Goal: Task Accomplishment & Management: Manage account settings

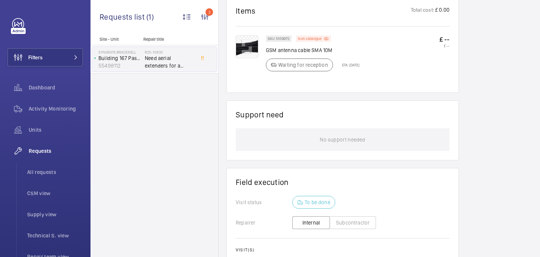
scroll to position [469, 0]
click at [40, 168] on span "All requests" at bounding box center [55, 172] width 56 height 8
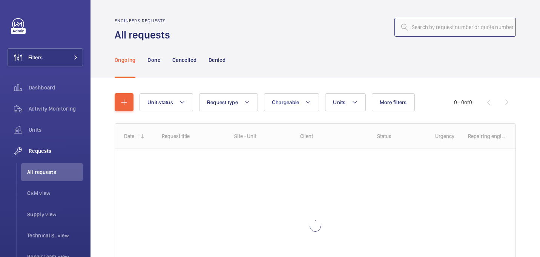
click at [476, 26] on input "text" at bounding box center [454, 27] width 121 height 19
paste input "R25-10889"
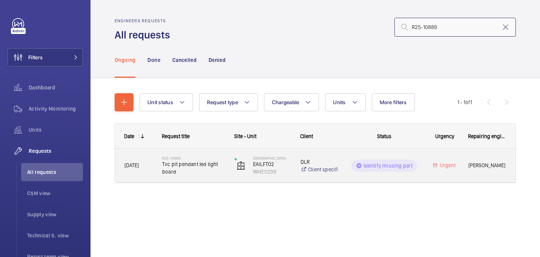
type input "R25-10889"
click at [188, 180] on div "R25-10889 Tvc pit pendant led light board" at bounding box center [189, 165] width 72 height 34
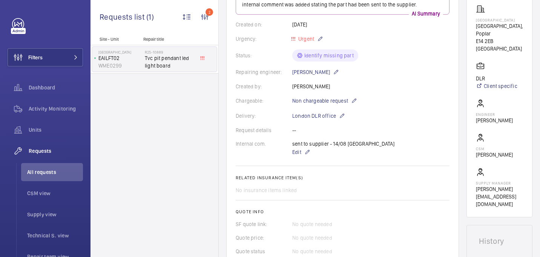
scroll to position [350, 0]
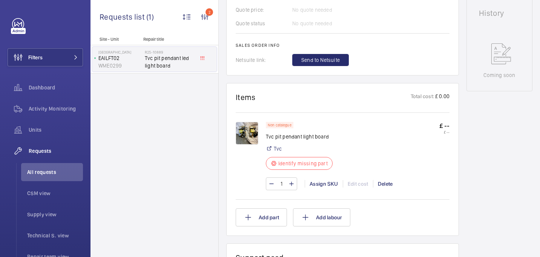
click at [284, 139] on p "Tvc pit pendant light board" at bounding box center [301, 137] width 71 height 8
copy div "Tvc pit pendant light board"
click at [250, 136] on img at bounding box center [246, 133] width 23 height 23
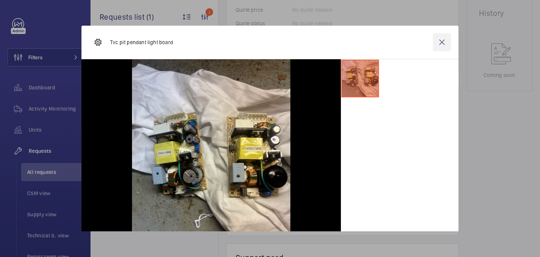
click at [446, 37] on wm-front-icon-button at bounding box center [442, 42] width 18 height 18
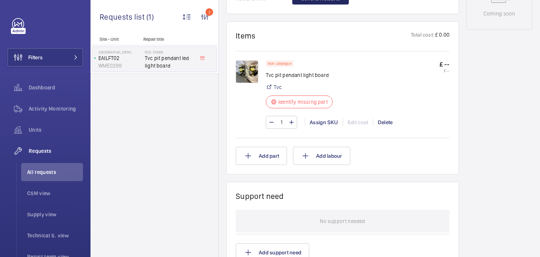
scroll to position [491, 0]
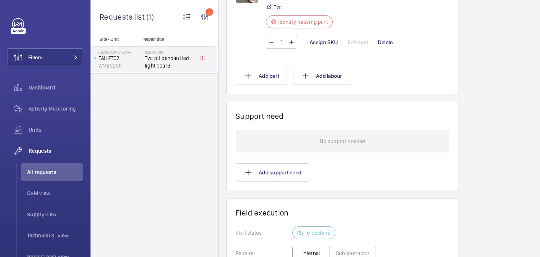
click at [314, 47] on div "1 Assign SKU Edit cost Delete" at bounding box center [358, 42] width 184 height 13
click at [314, 44] on div "Assign SKU" at bounding box center [323, 42] width 38 height 8
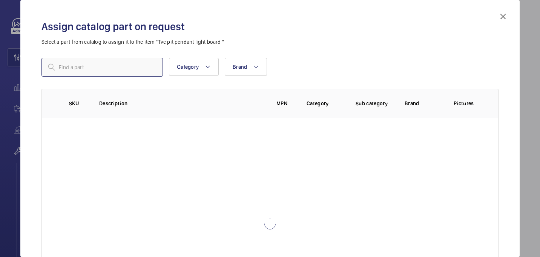
click at [112, 63] on input "text" at bounding box center [101, 67] width 121 height 19
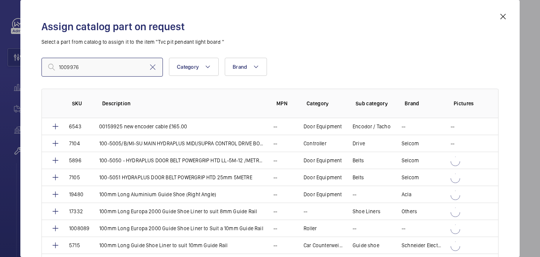
click at [62, 69] on input "1009976" at bounding box center [101, 67] width 121 height 19
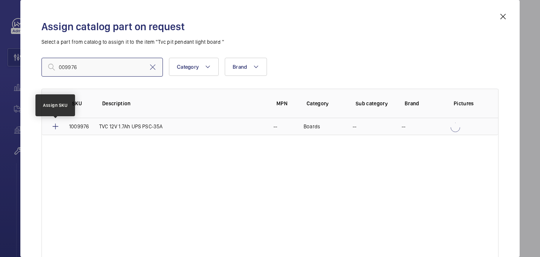
type input "009976"
click at [57, 126] on mat-icon at bounding box center [55, 126] width 9 height 9
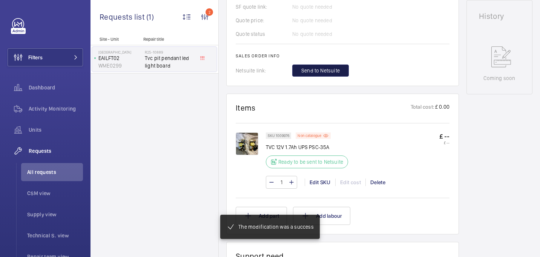
click at [321, 72] on span "Send to Netsuite" at bounding box center [320, 71] width 38 height 8
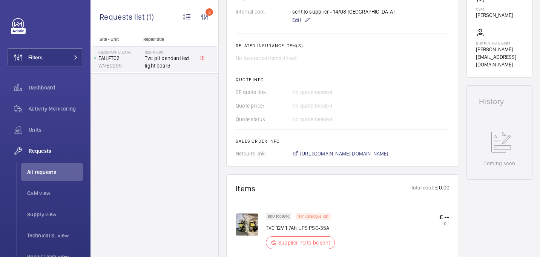
click at [312, 150] on span "[URL][DOMAIN_NAME][DOMAIN_NAME]" at bounding box center [344, 154] width 88 height 8
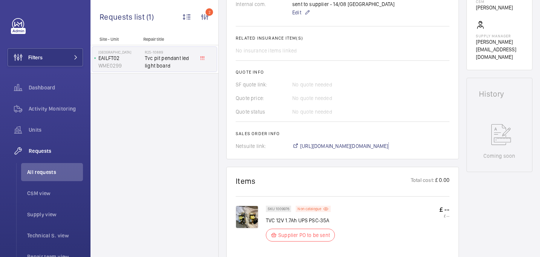
scroll to position [152, 0]
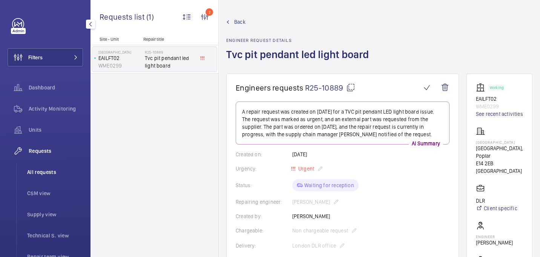
click at [32, 177] on li "All requests" at bounding box center [52, 172] width 62 height 18
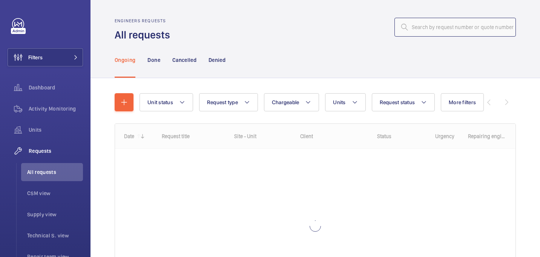
click at [452, 26] on input "text" at bounding box center [454, 27] width 121 height 19
paste input "R25-09856"
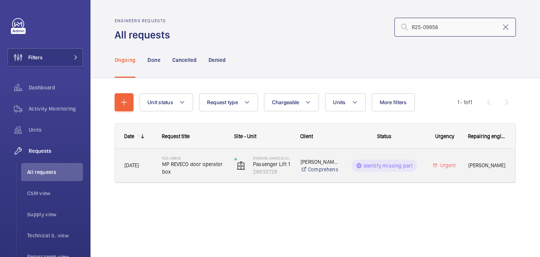
type input "R25-09856"
click at [189, 169] on span "MP REVECO door operator box" at bounding box center [193, 167] width 63 height 15
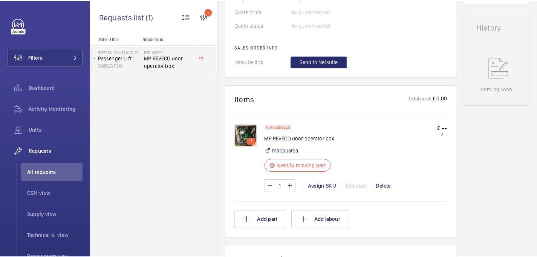
scroll to position [364, 0]
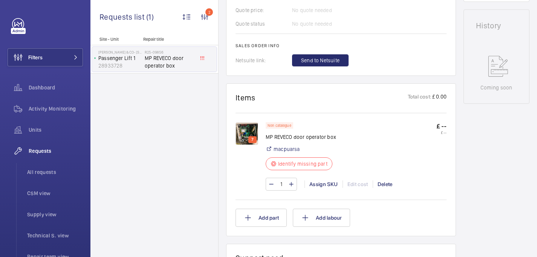
click at [245, 132] on img at bounding box center [246, 133] width 23 height 23
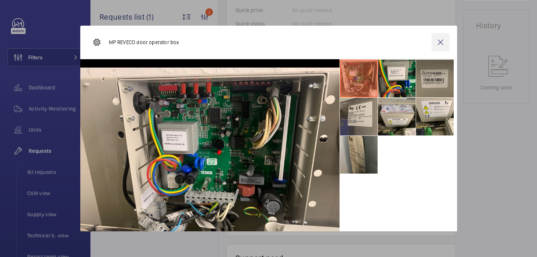
click at [442, 43] on wm-front-icon-button at bounding box center [440, 42] width 18 height 18
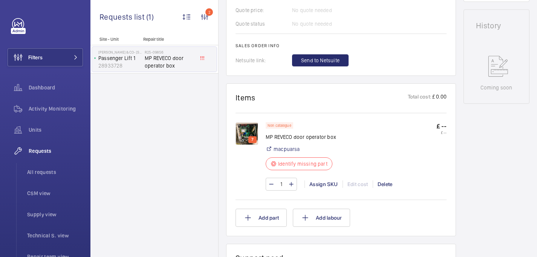
click at [247, 133] on img at bounding box center [246, 133] width 23 height 23
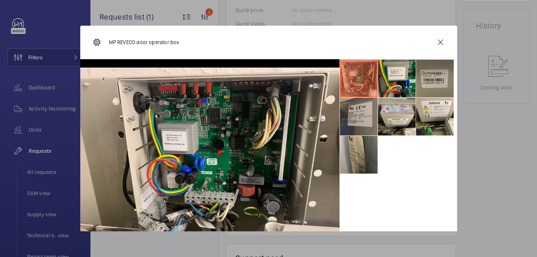
click at [358, 120] on li at bounding box center [359, 117] width 38 height 38
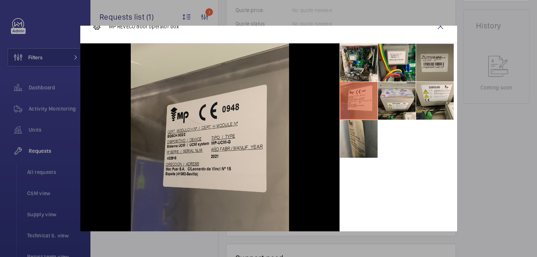
scroll to position [18, 0]
